Goal: Check status: Check status

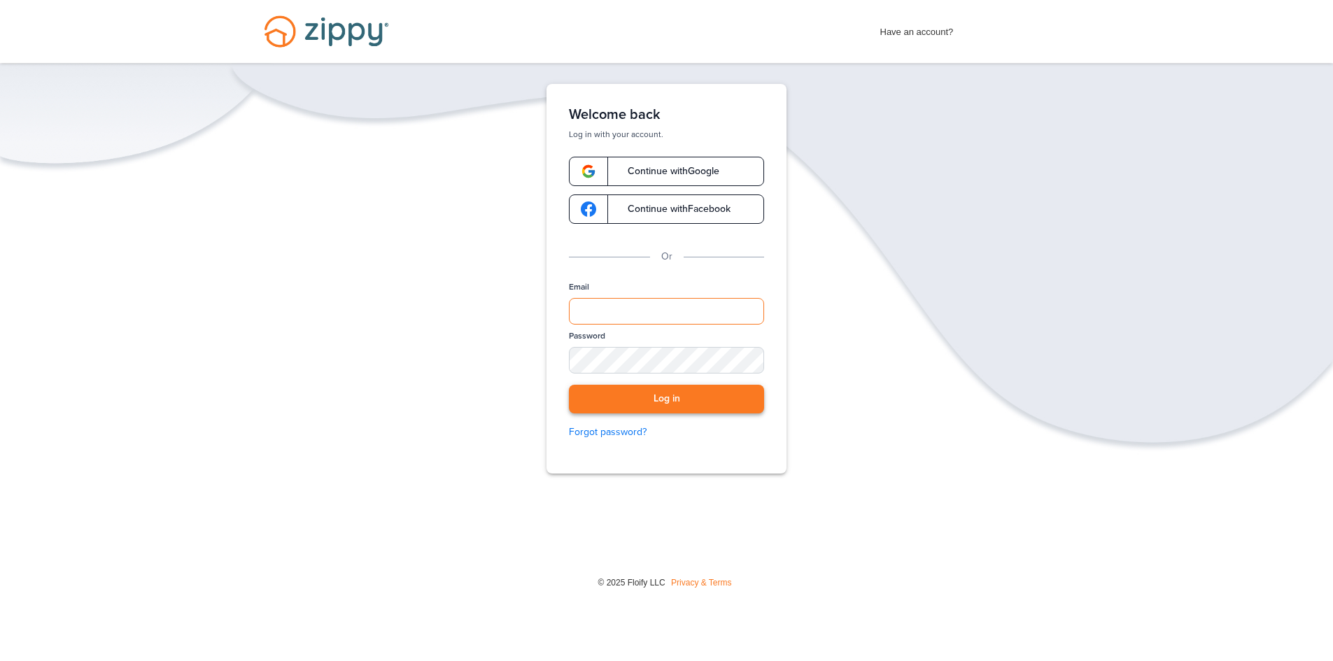
type input "**********"
click at [701, 399] on button "Log in" at bounding box center [666, 399] width 195 height 29
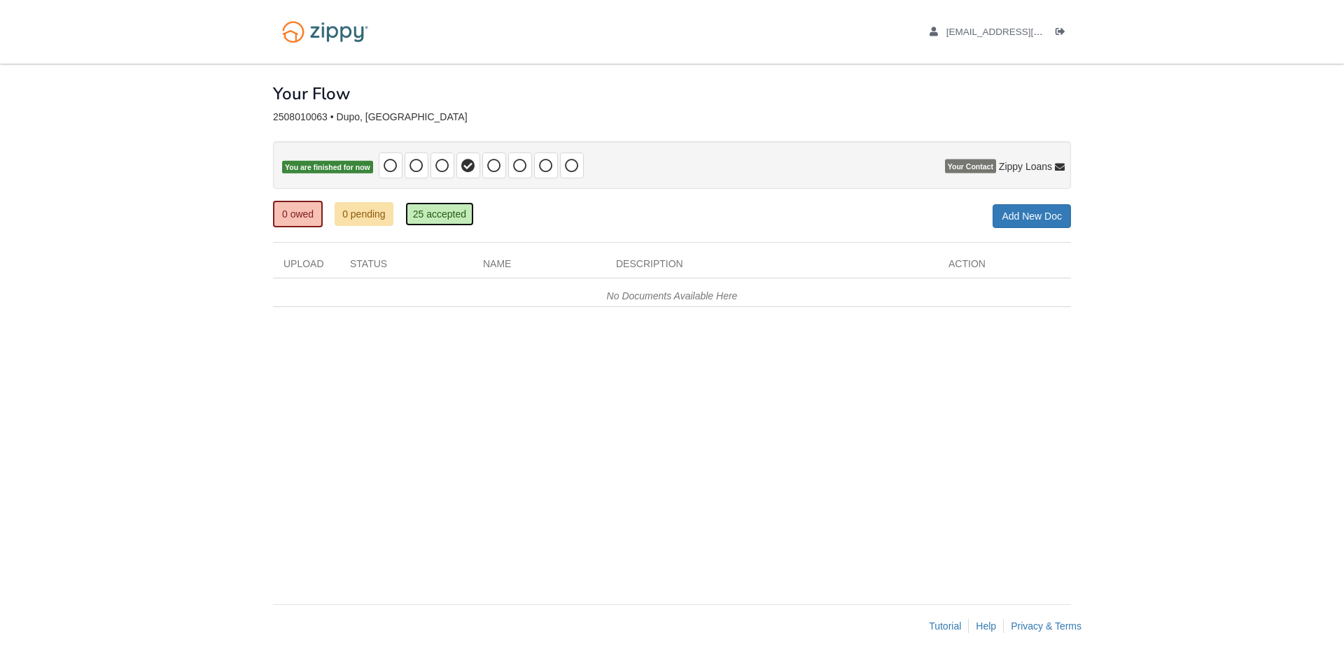
click at [432, 213] on link "25 accepted" at bounding box center [439, 214] width 69 height 24
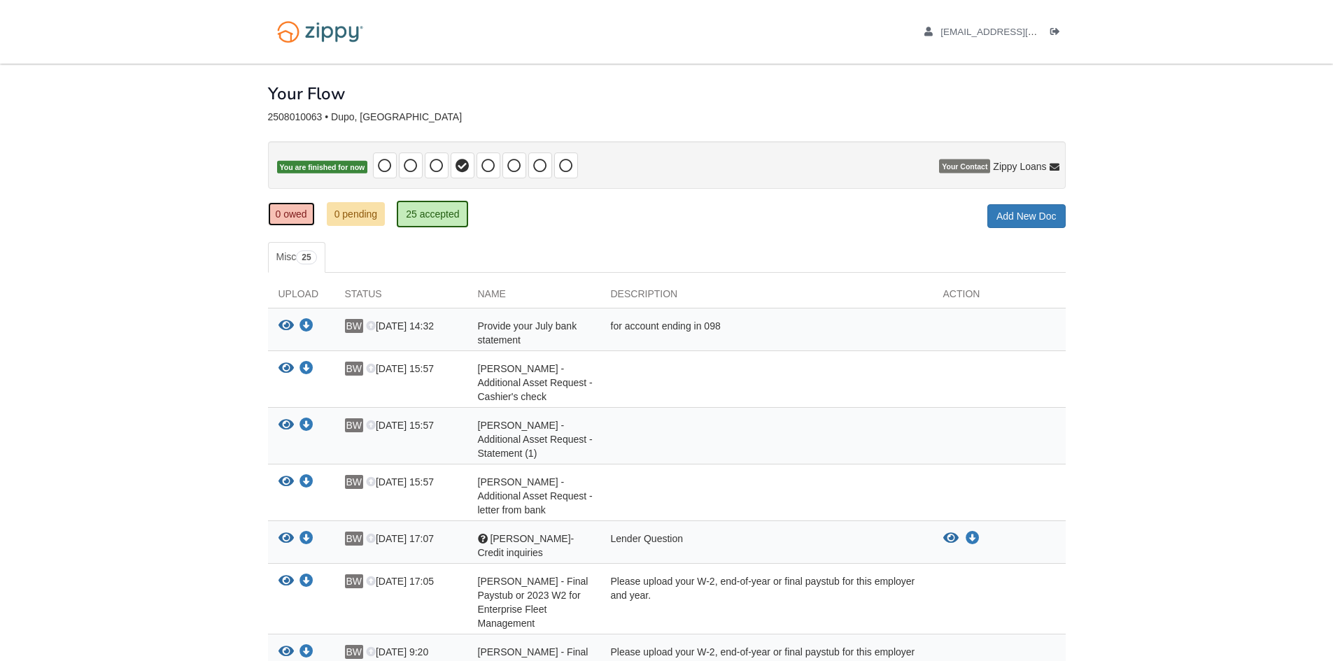
click at [274, 221] on link "0 owed" at bounding box center [291, 214] width 47 height 24
